Goal: Task Accomplishment & Management: Complete application form

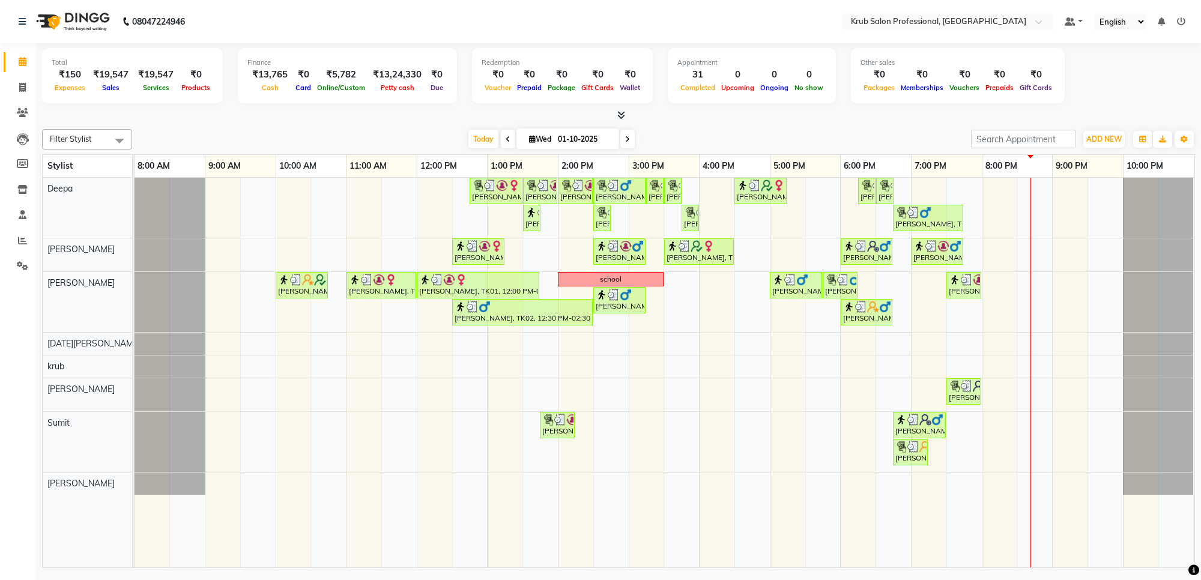
click at [1011, 422] on div "[PERSON_NAME], TK01, 12:45 PM-01:30 PM, Manicure & Pedicure - [PERSON_NAME] Ped…" at bounding box center [665, 373] width 1060 height 390
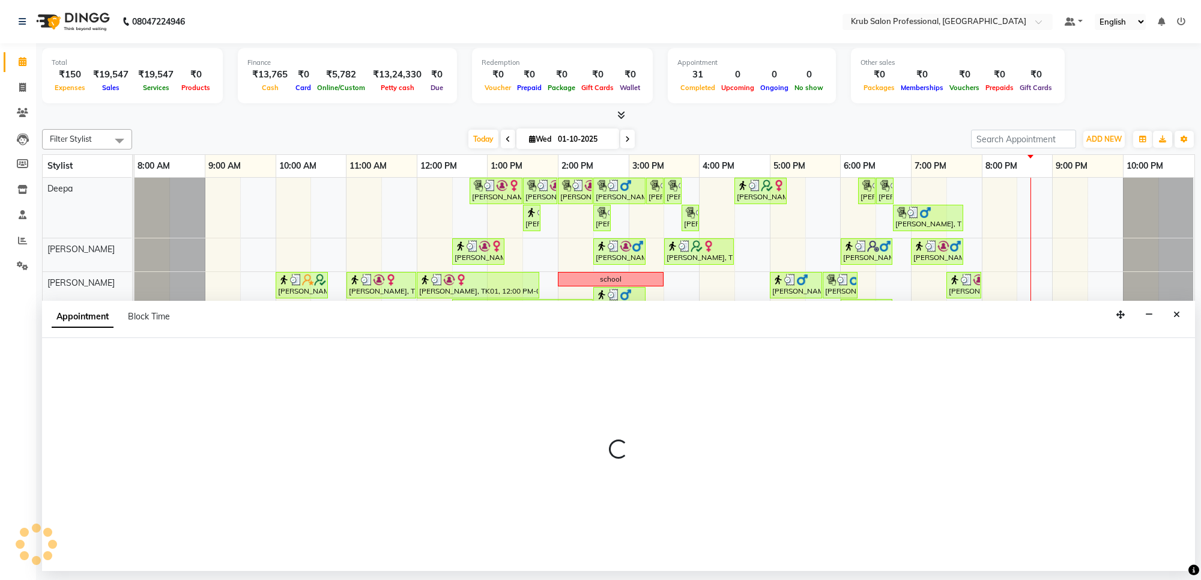
select select "92158"
select select "1200"
select select "tentative"
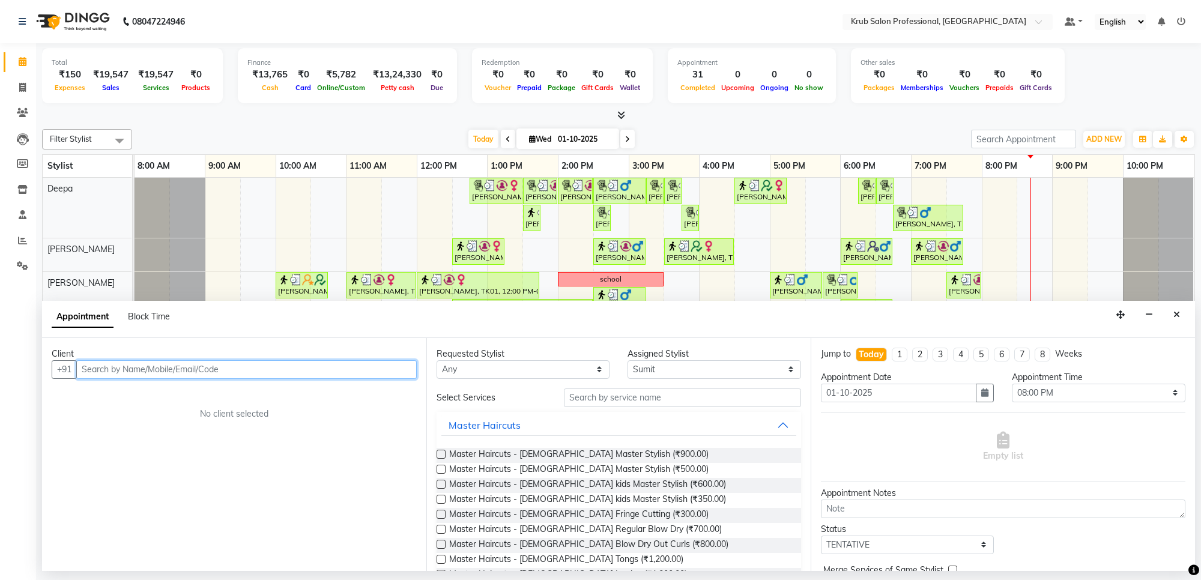
click at [109, 368] on input "text" at bounding box center [246, 369] width 341 height 19
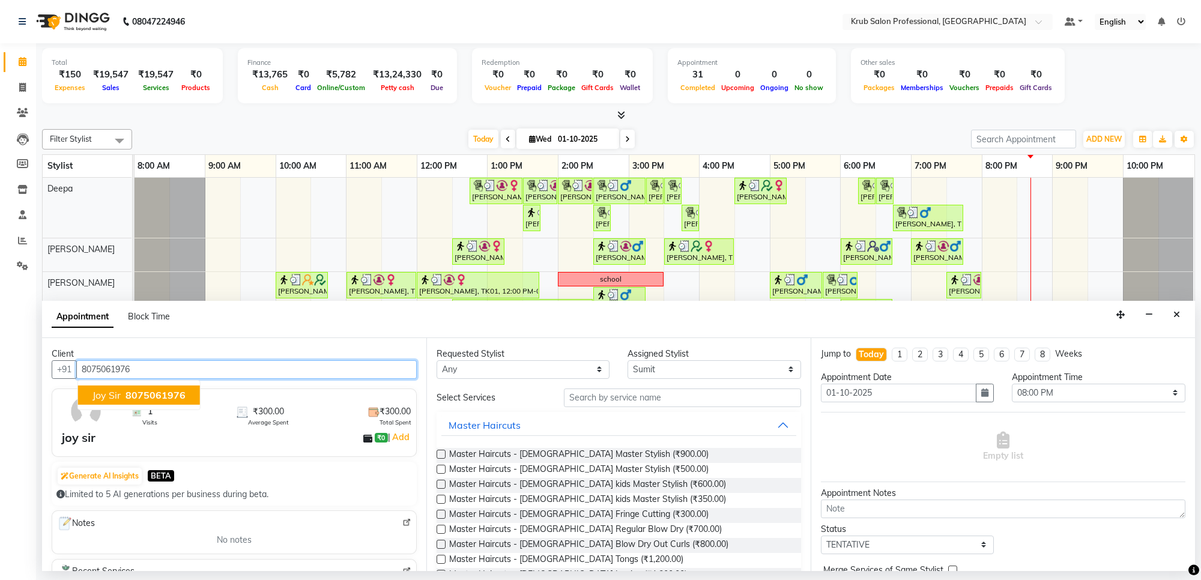
click at [145, 396] on span "8075061976" at bounding box center [156, 395] width 60 height 12
type input "8075061976"
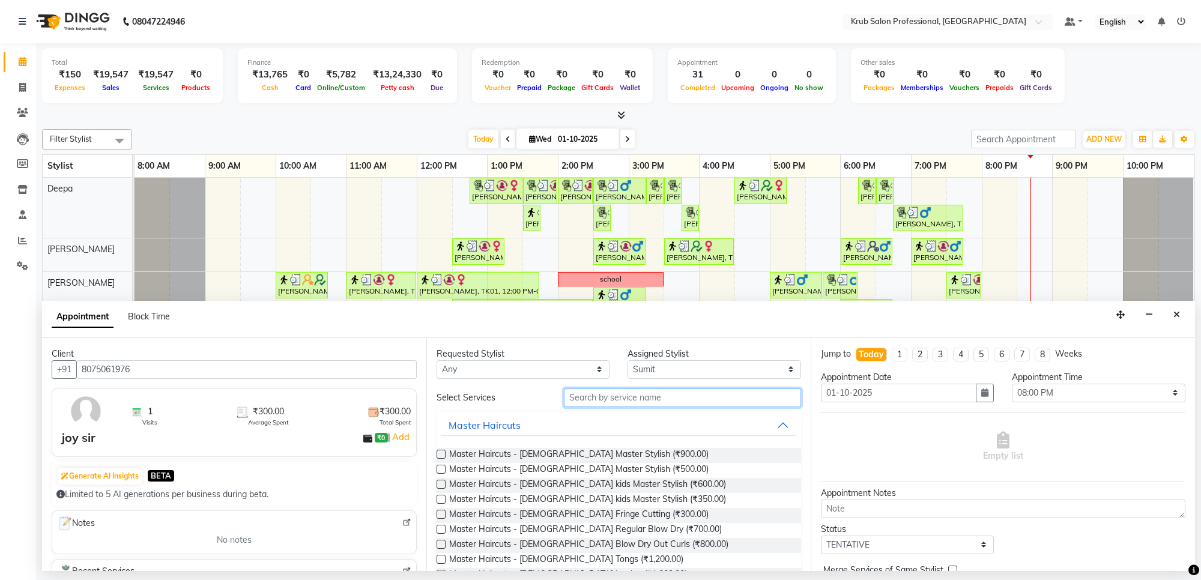
click at [597, 397] on input "text" at bounding box center [682, 398] width 237 height 19
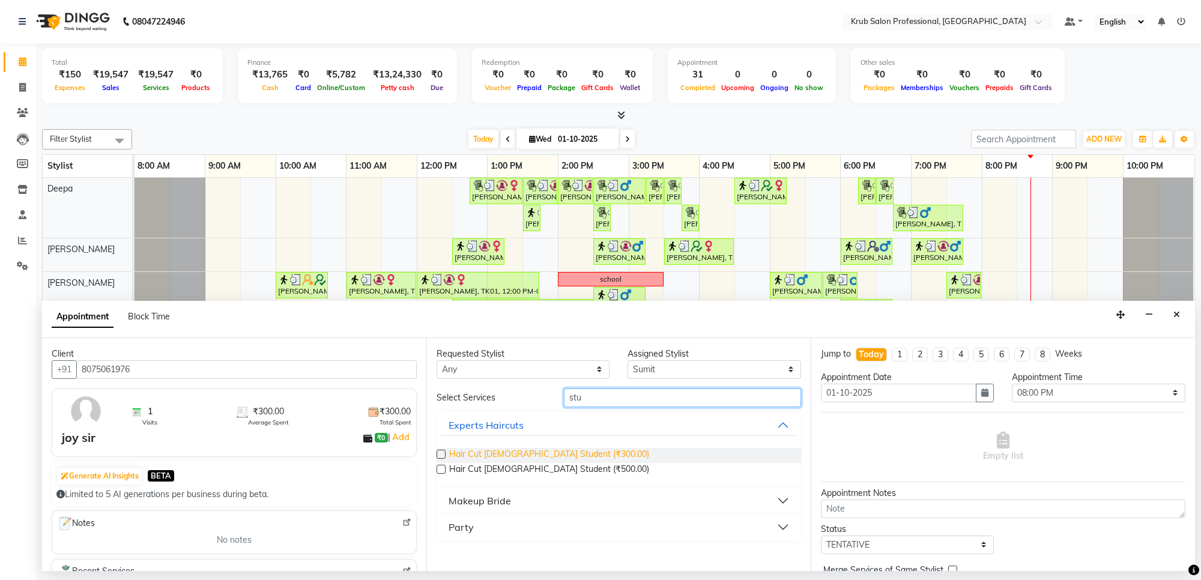
type input "stu"
click at [560, 452] on span "Hair Cut [DEMOGRAPHIC_DATA] Student (₹300.00)" at bounding box center [549, 455] width 200 height 15
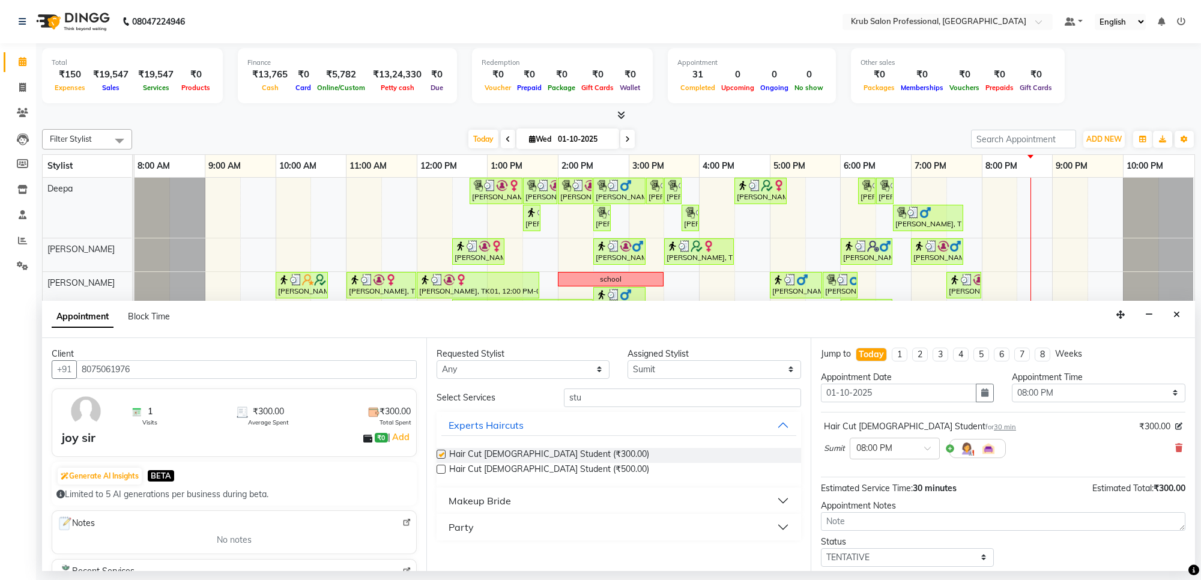
checkbox input "false"
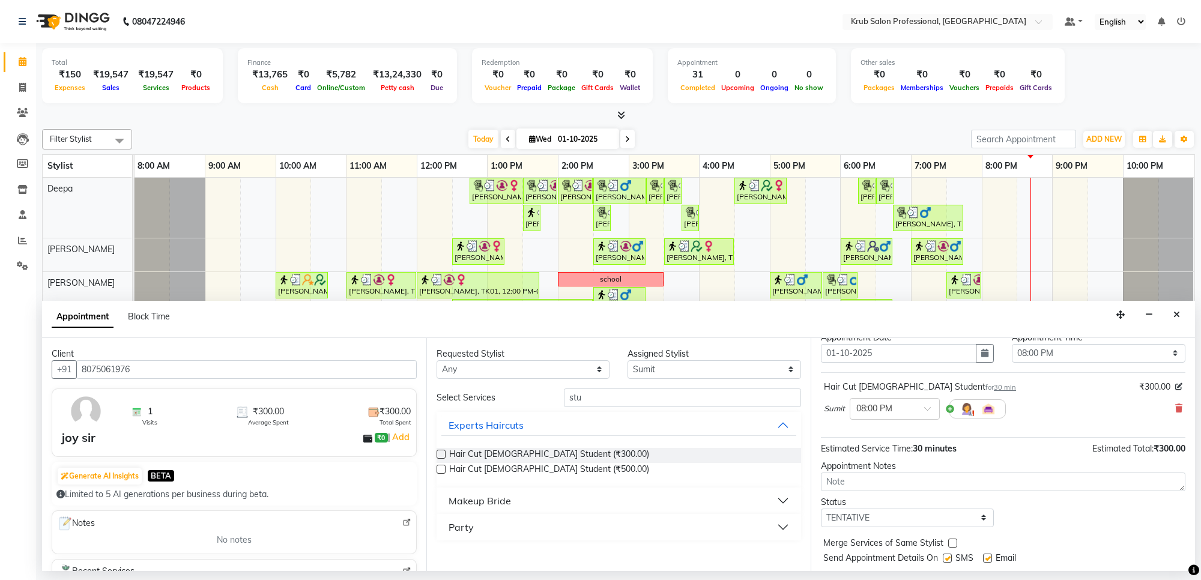
scroll to position [72, 0]
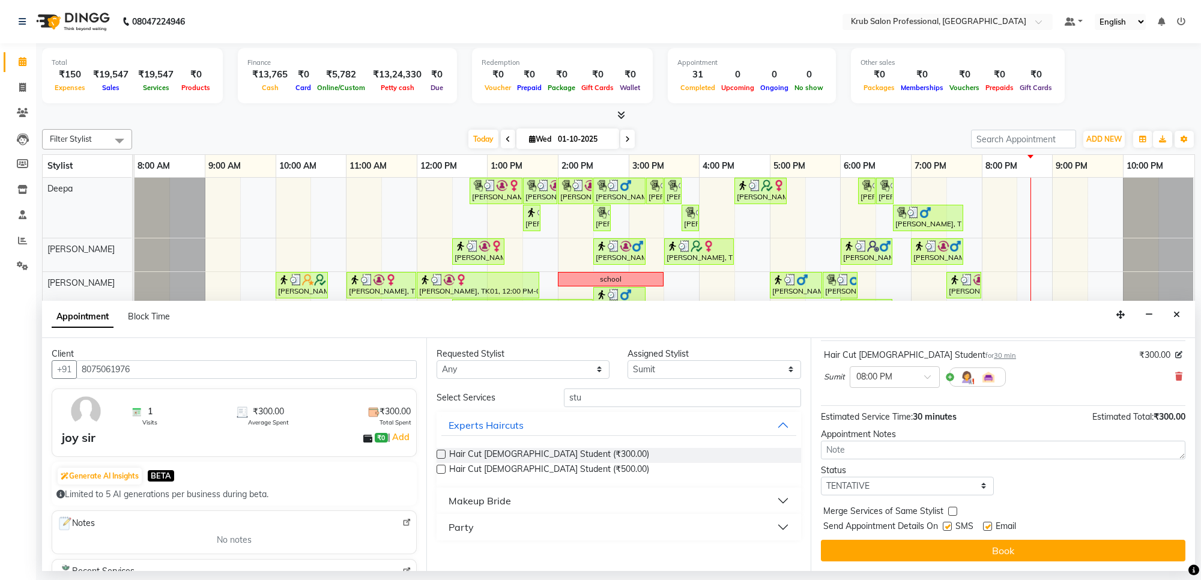
click at [990, 526] on label at bounding box center [987, 526] width 9 height 9
click at [990, 526] on input "checkbox" at bounding box center [987, 528] width 8 height 8
checkbox input "false"
click at [943, 524] on div "Send Appointment Details On SMS Email" at bounding box center [1005, 527] width 362 height 15
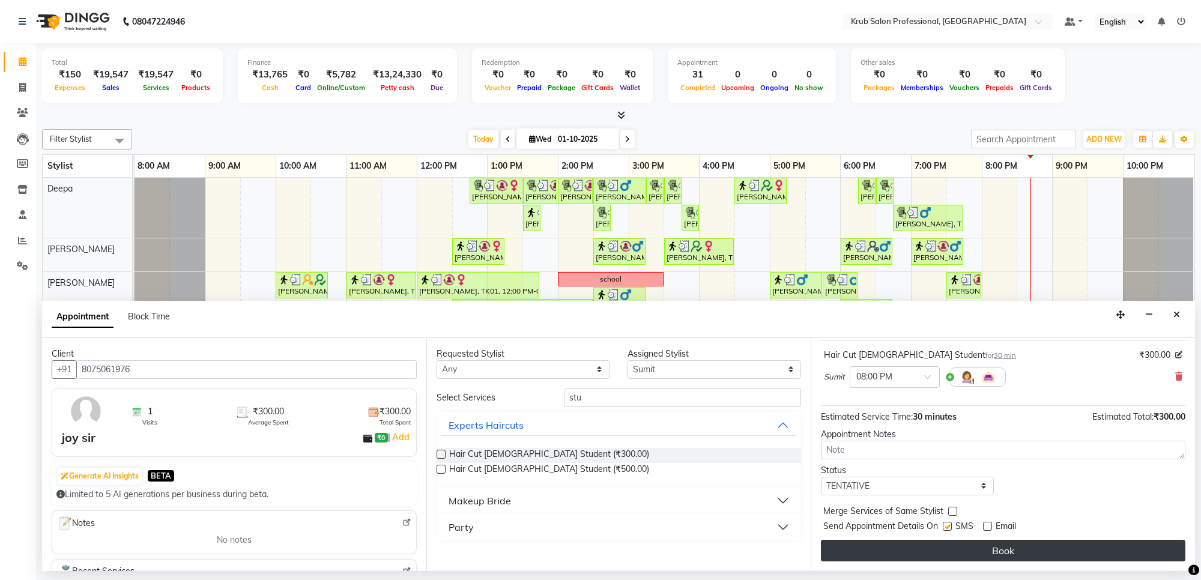
click at [984, 548] on button "Book" at bounding box center [1003, 551] width 365 height 22
